Goal: Navigation & Orientation: Find specific page/section

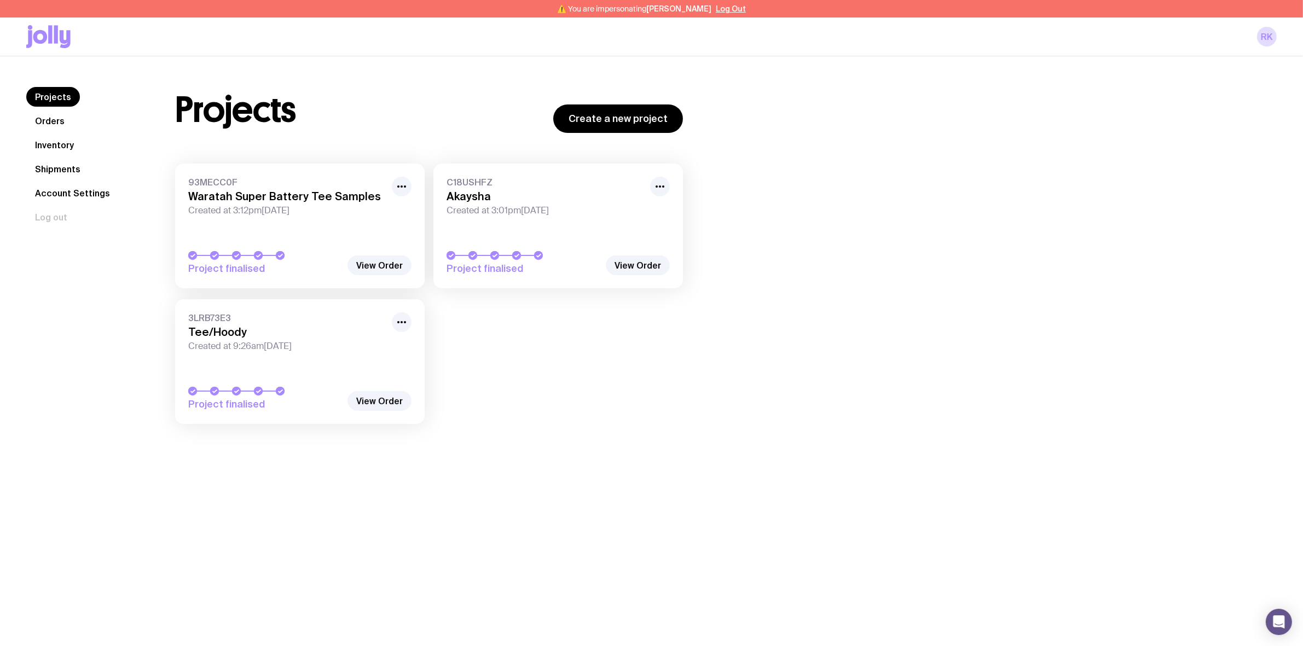
click at [42, 120] on link "Orders" at bounding box center [49, 121] width 47 height 20
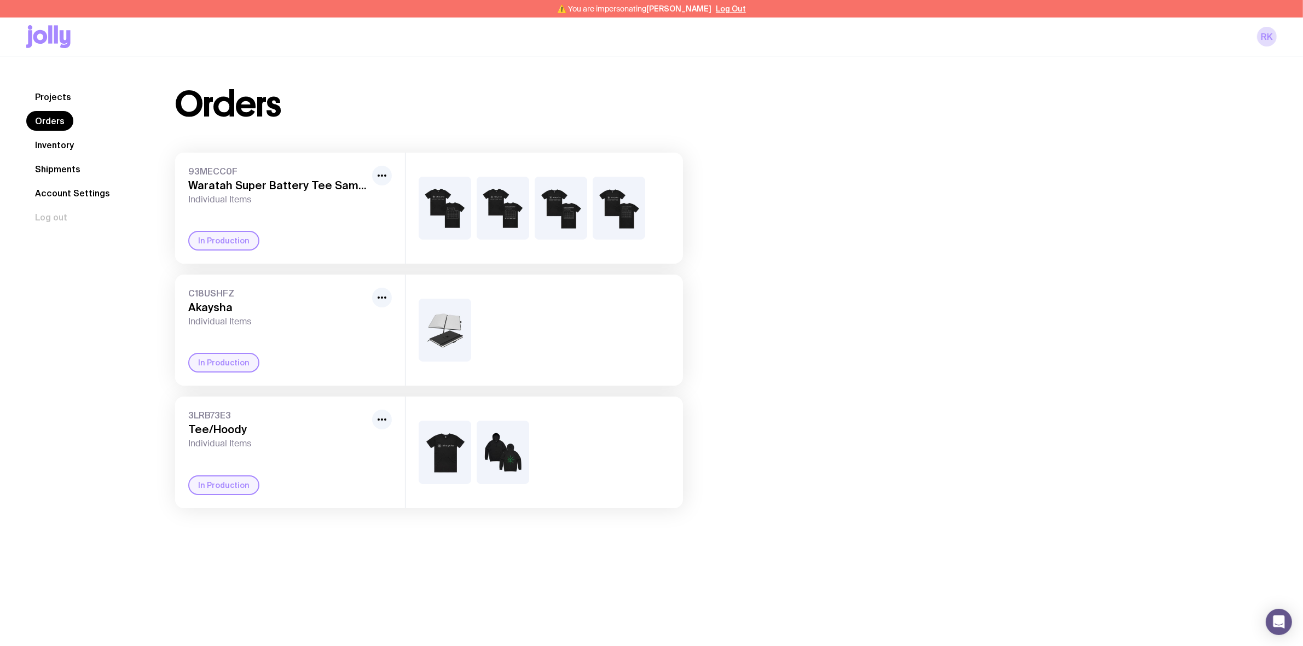
click at [60, 143] on link "Inventory" at bounding box center [54, 145] width 56 height 20
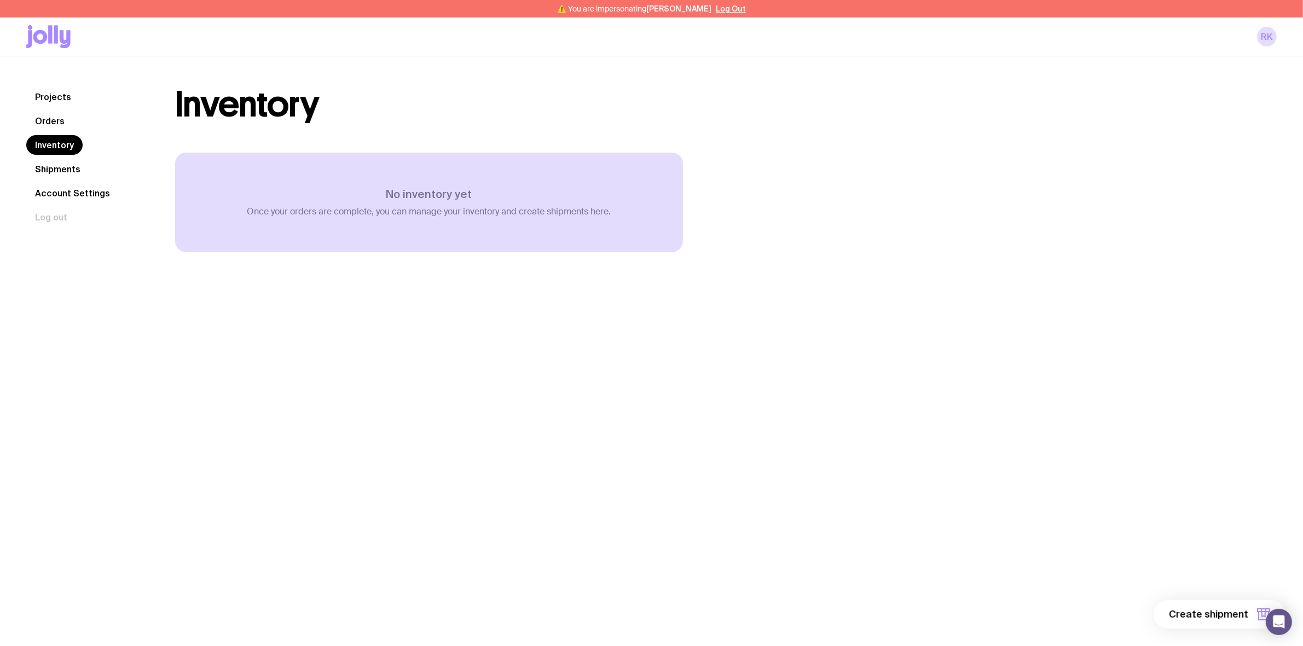
click at [57, 118] on link "Orders" at bounding box center [49, 121] width 47 height 20
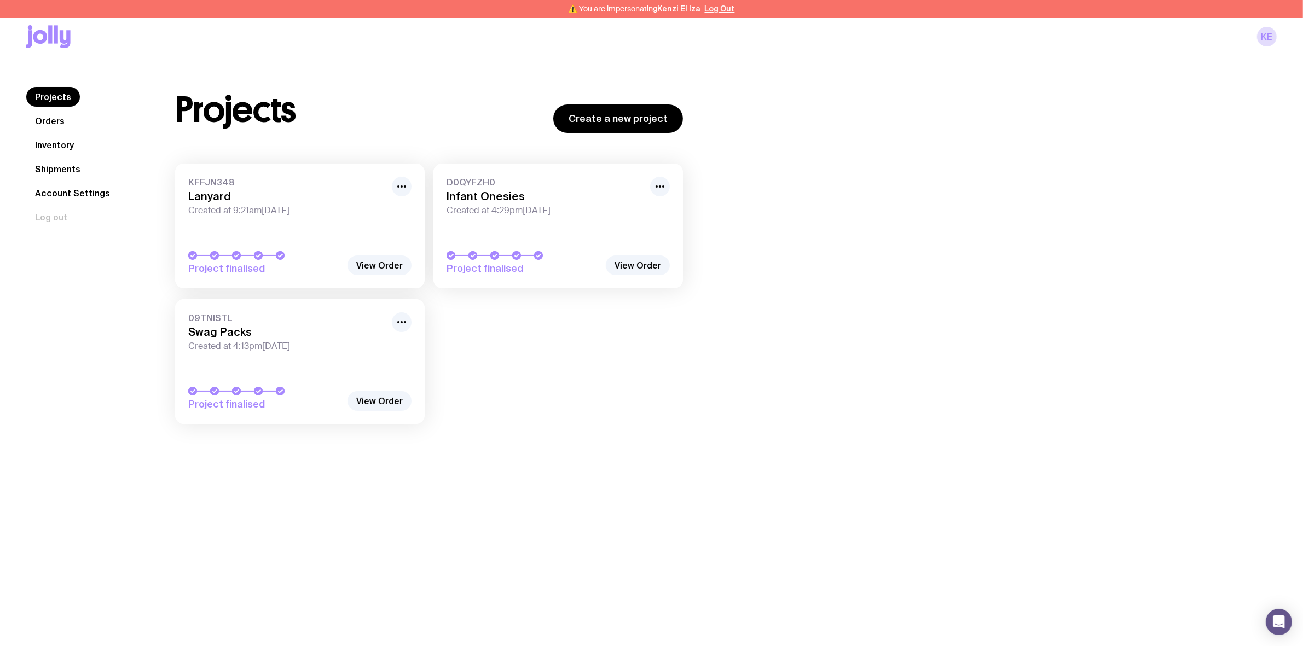
click at [304, 321] on span "09TNISTL" at bounding box center [286, 317] width 197 height 11
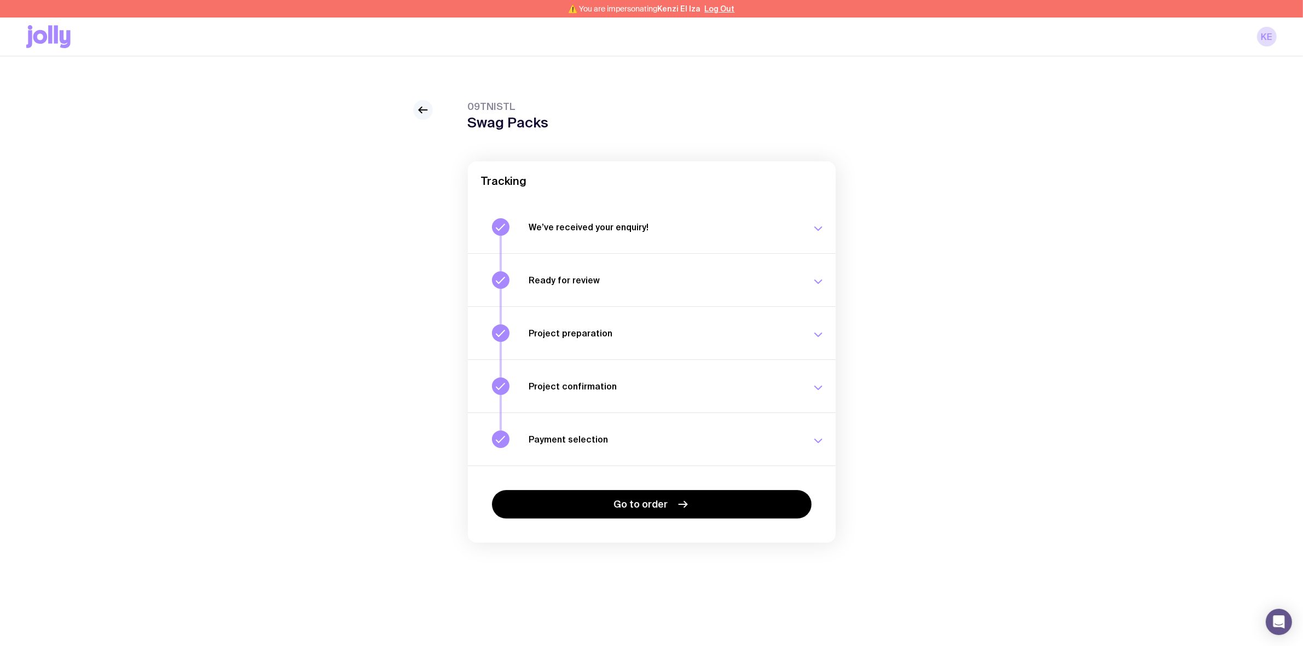
click at [415, 111] on link at bounding box center [423, 110] width 20 height 20
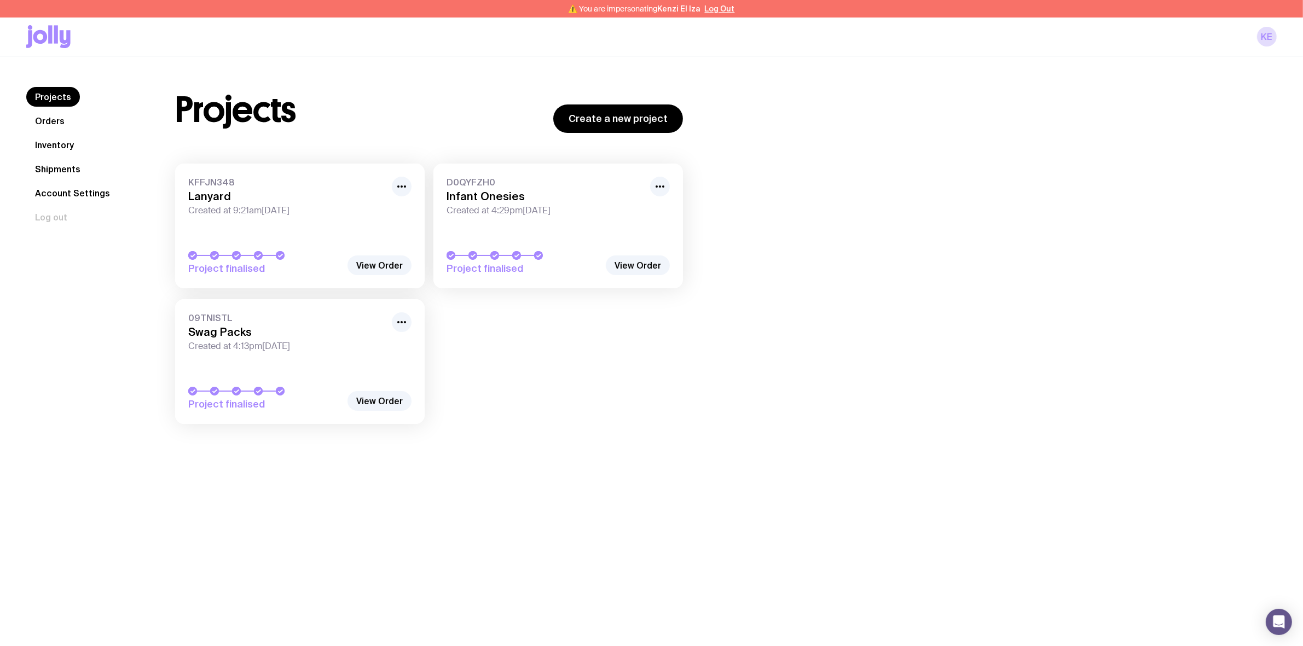
click at [56, 142] on link "Inventory" at bounding box center [54, 145] width 56 height 20
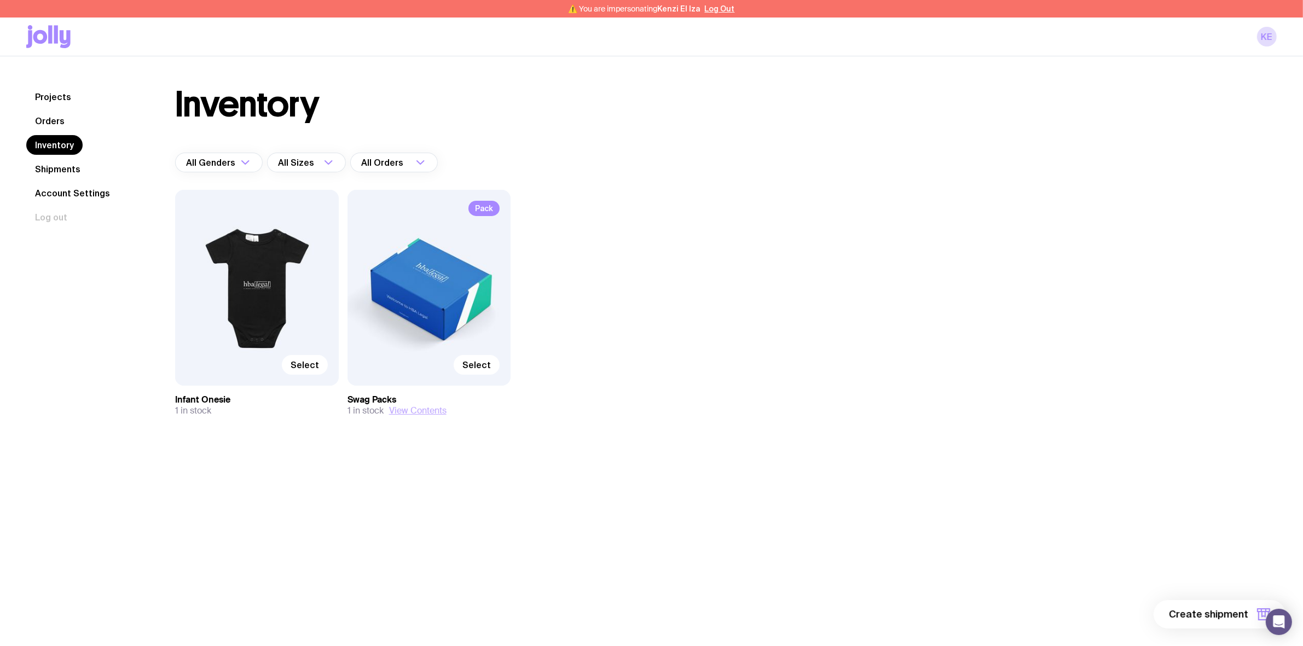
click at [417, 409] on button "View Contents" at bounding box center [417, 410] width 57 height 11
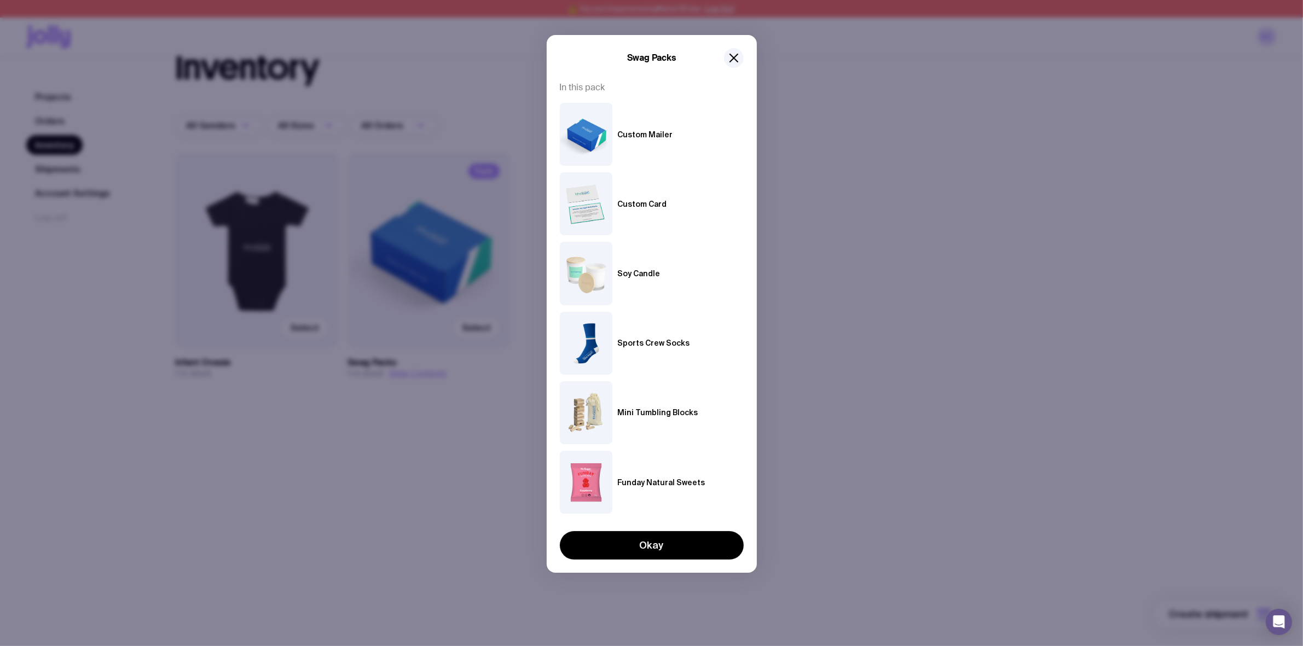
scroll to position [56, 0]
